Goal: Information Seeking & Learning: Learn about a topic

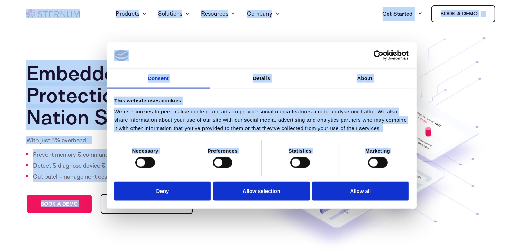
drag, startPoint x: 288, startPoint y: 53, endPoint x: 424, endPoint y: 70, distance: 136.8
drag, startPoint x: 353, startPoint y: 33, endPoint x: 346, endPoint y: 30, distance: 8.0
click at [353, 33] on section "Embedded System Protection Against Nation State Attacks With just 3% overhead… …" at bounding box center [261, 140] width 523 height 225
click at [331, 25] on div "Home Products Sternum Platform Built-in memory protection, granular remote visi…" at bounding box center [261, 14] width 471 height 28
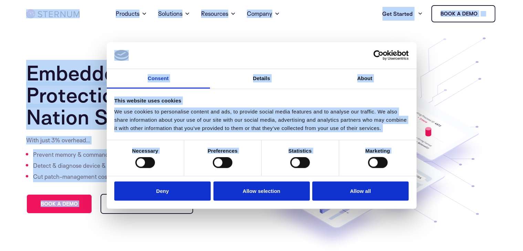
click at [78, 32] on section "Embedded System Protection Against Nation State Attacks With just 3% overhead… …" at bounding box center [261, 140] width 523 height 225
drag, startPoint x: 72, startPoint y: 50, endPoint x: 73, endPoint y: 69, distance: 19.3
click at [72, 50] on section "Embedded System Protection Against Nation State Attacks With just 3% overhead… …" at bounding box center [261, 140] width 523 height 225
click at [74, 72] on h1 "Embedded System Protection Against Nation State Attacks" at bounding box center [137, 95] width 222 height 66
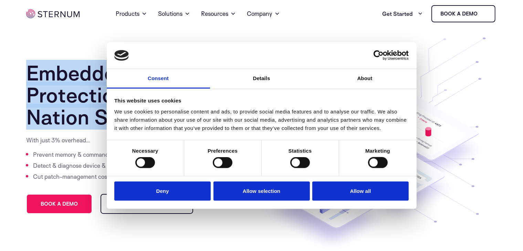
drag, startPoint x: 31, startPoint y: 73, endPoint x: 104, endPoint y: 126, distance: 90.2
click at [104, 126] on h1 "Embedded System Protection Against Nation State Attacks" at bounding box center [137, 95] width 222 height 66
copy h1 "Embedded System Protection Against Nation S"
